Goal: Task Accomplishment & Management: Use online tool/utility

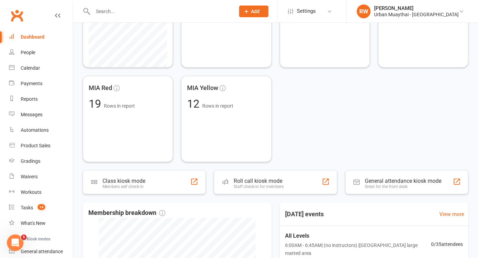
scroll to position [173, 0]
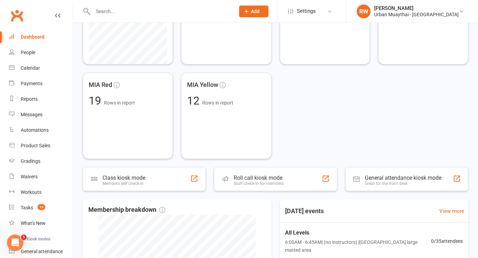
click at [270, 183] on div "Staff check-in for members" at bounding box center [258, 183] width 50 height 5
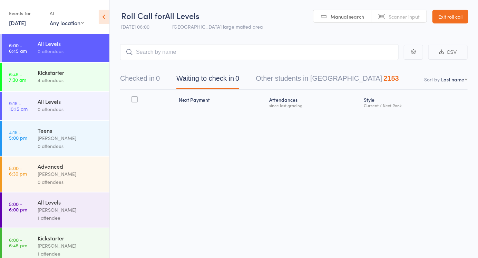
click at [78, 79] on div "4 attendees" at bounding box center [71, 80] width 66 height 8
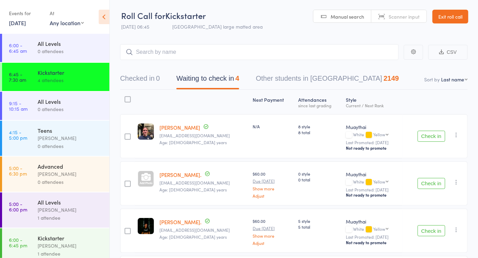
click at [404, 18] on span "Scanner input" at bounding box center [403, 16] width 31 height 7
click at [414, 99] on div "Next Payment Atten­dances since last grading Style Current / Next Rank edit Kya…" at bounding box center [293, 197] width 347 height 214
click at [144, 80] on button "Checked in 0" at bounding box center [140, 80] width 40 height 18
